Goal: Transaction & Acquisition: Book appointment/travel/reservation

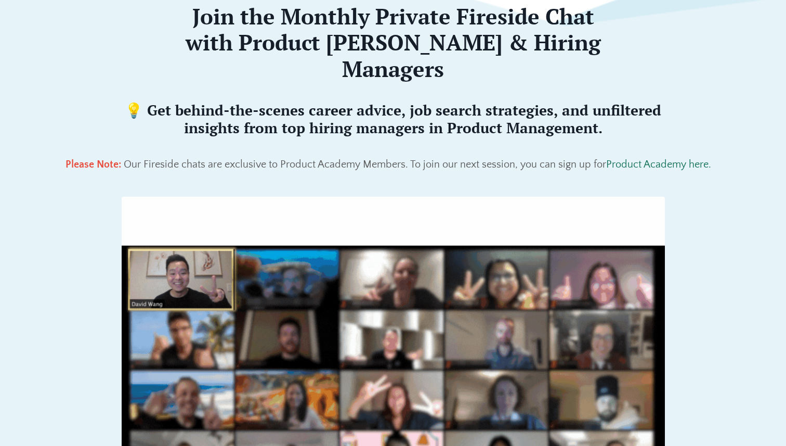
scroll to position [106, 0]
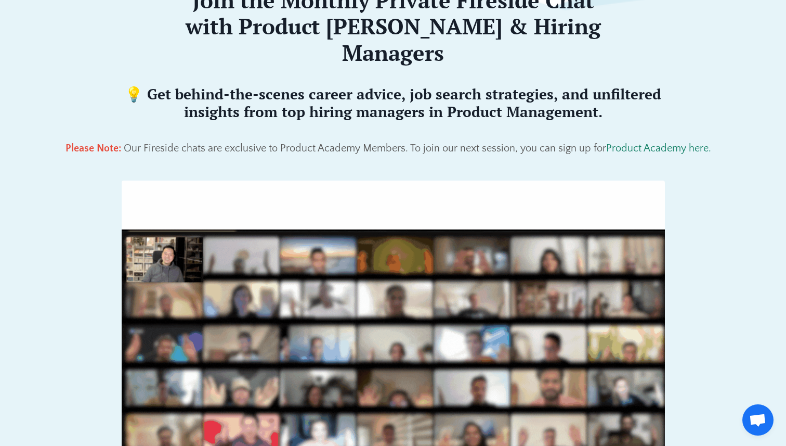
click at [662, 142] on link "Product Academy here." at bounding box center [658, 147] width 105 height 11
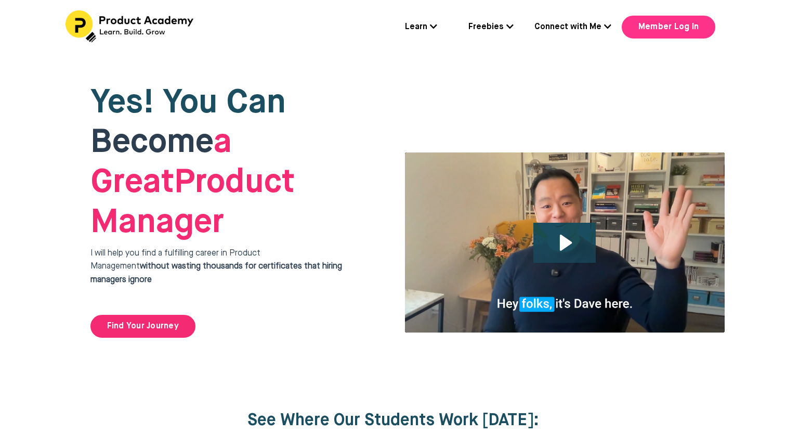
click at [669, 22] on link "Member Log In" at bounding box center [669, 27] width 94 height 23
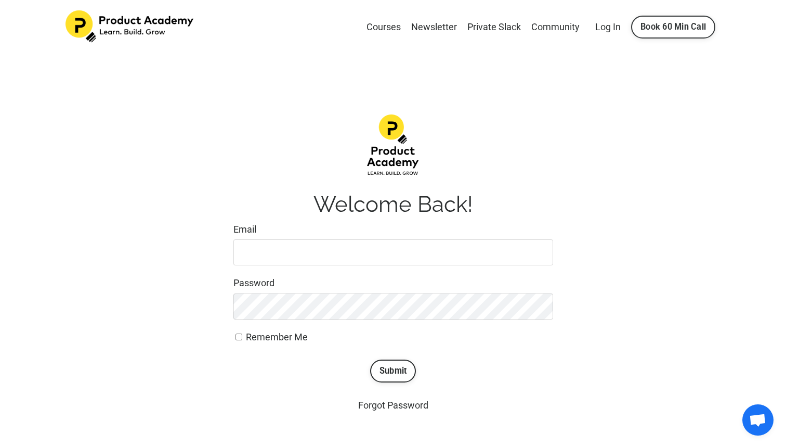
click at [664, 32] on link "Book 60 Min Call" at bounding box center [673, 27] width 84 height 23
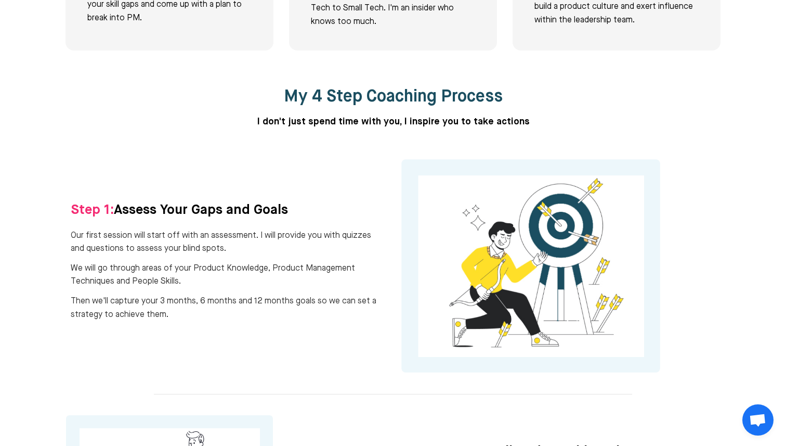
scroll to position [592, 0]
